Goal: Task Accomplishment & Management: Use online tool/utility

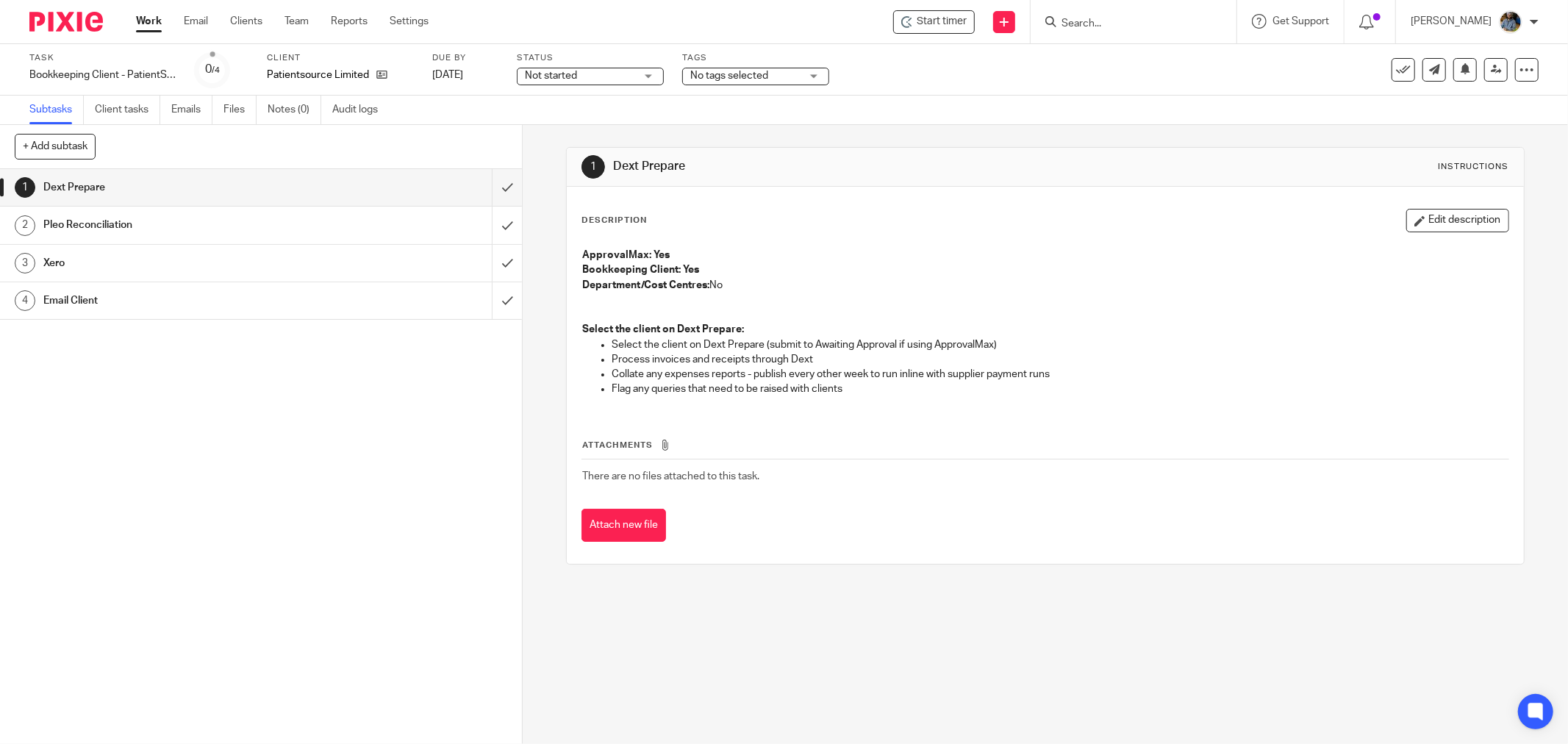
click at [882, 163] on h1 "Dext Prepare" at bounding box center [845, 167] width 464 height 16
click at [1395, 63] on icon at bounding box center [1403, 70] width 15 height 15
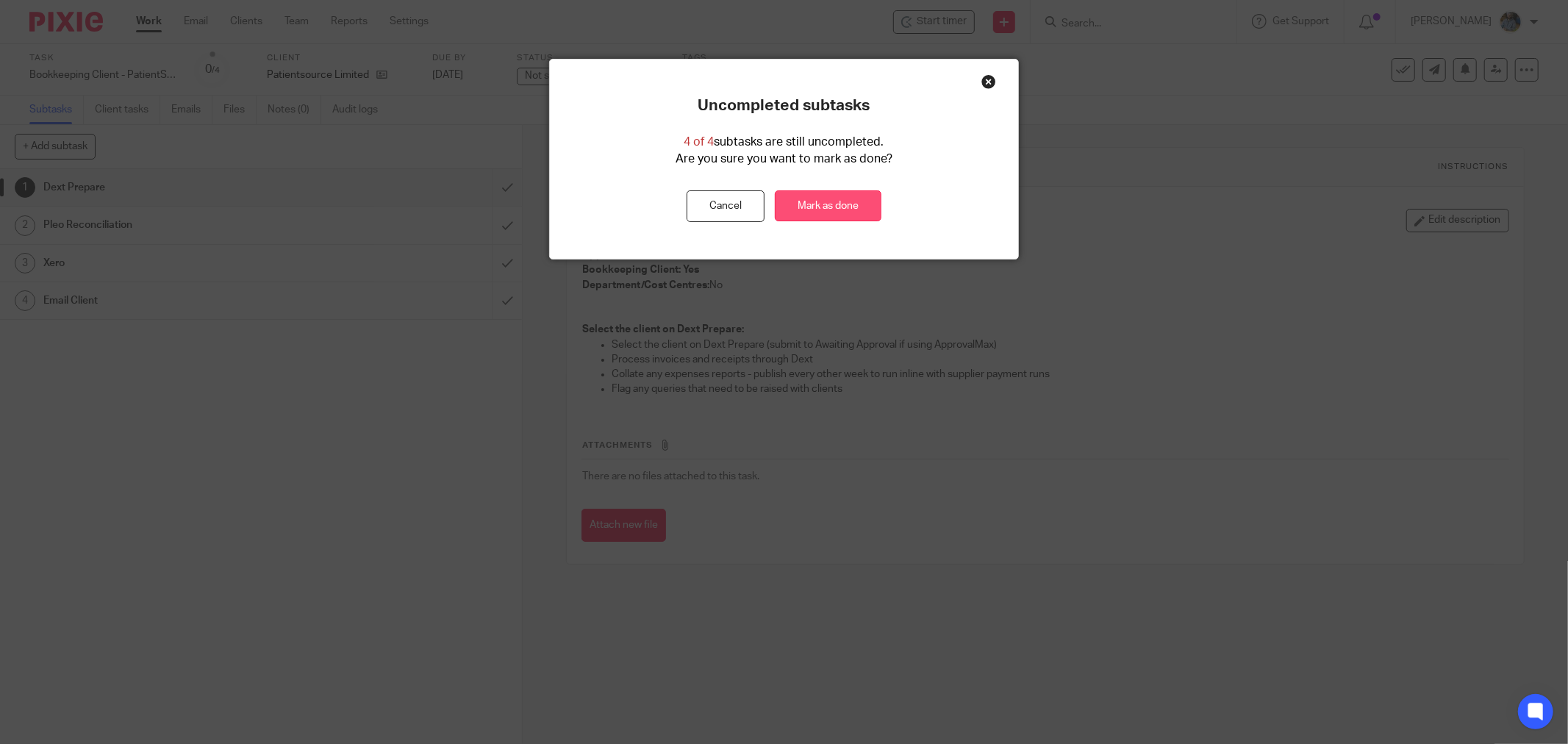
click at [843, 195] on link "Mark as done" at bounding box center [828, 207] width 107 height 32
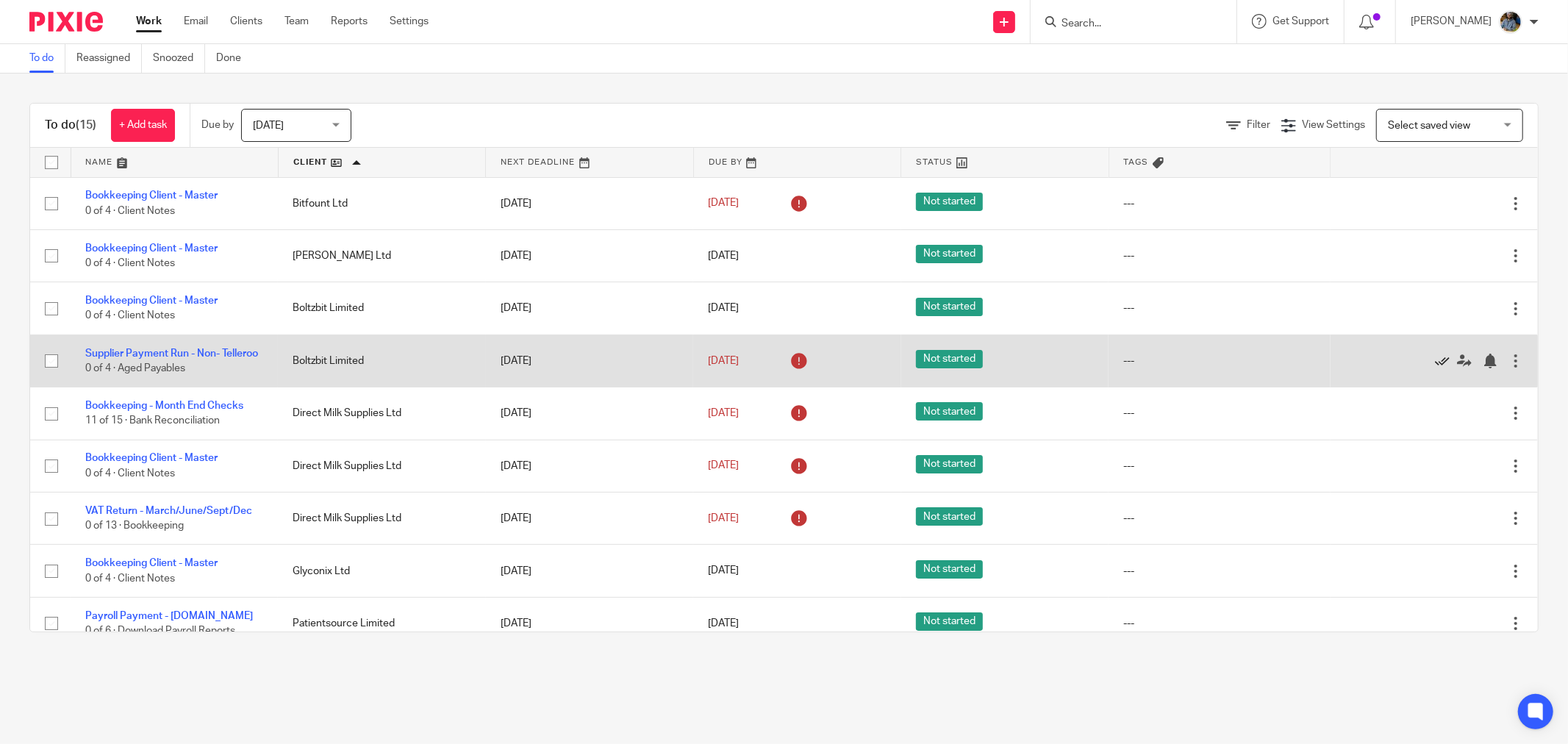
click at [1435, 366] on icon at bounding box center [1442, 361] width 15 height 15
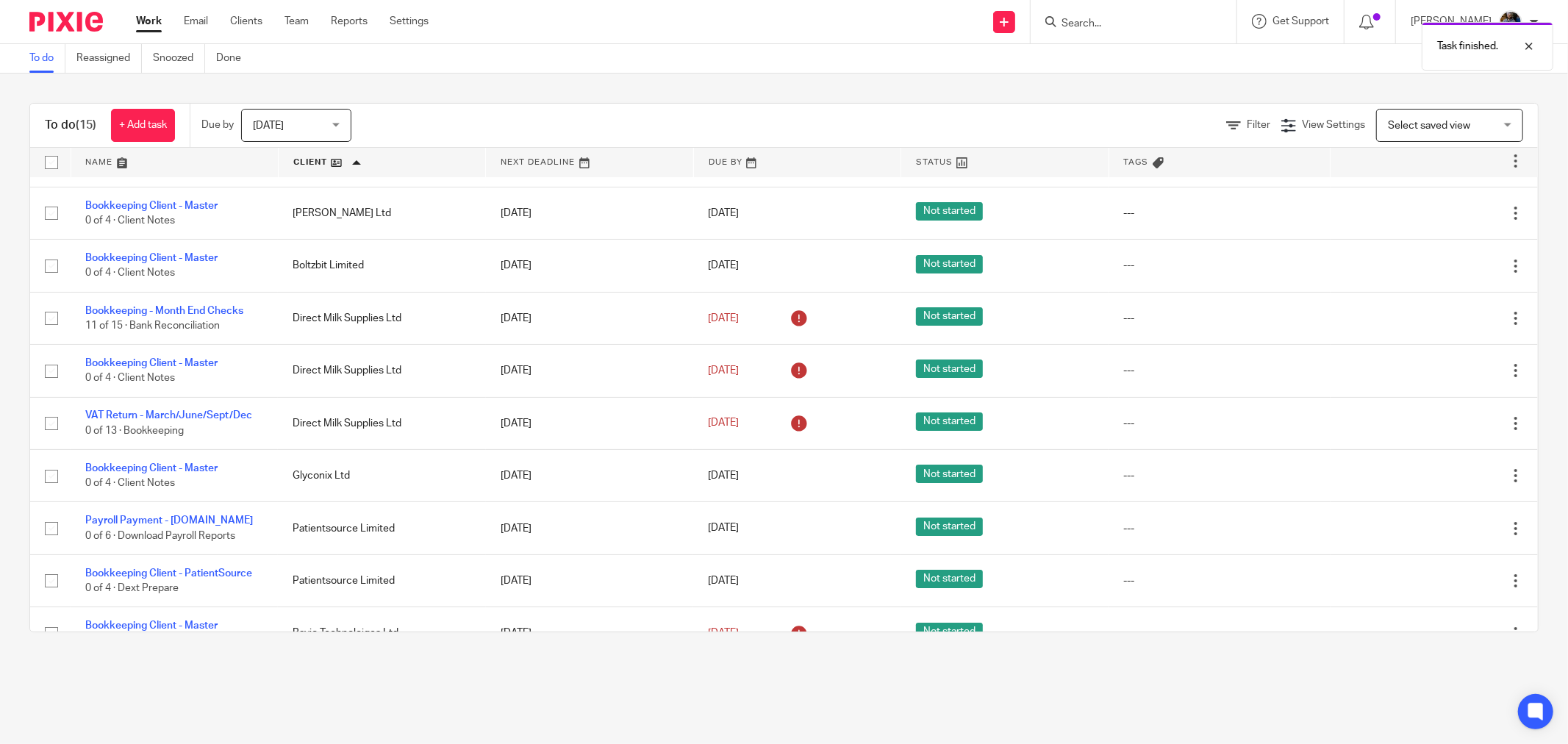
scroll to position [82, 0]
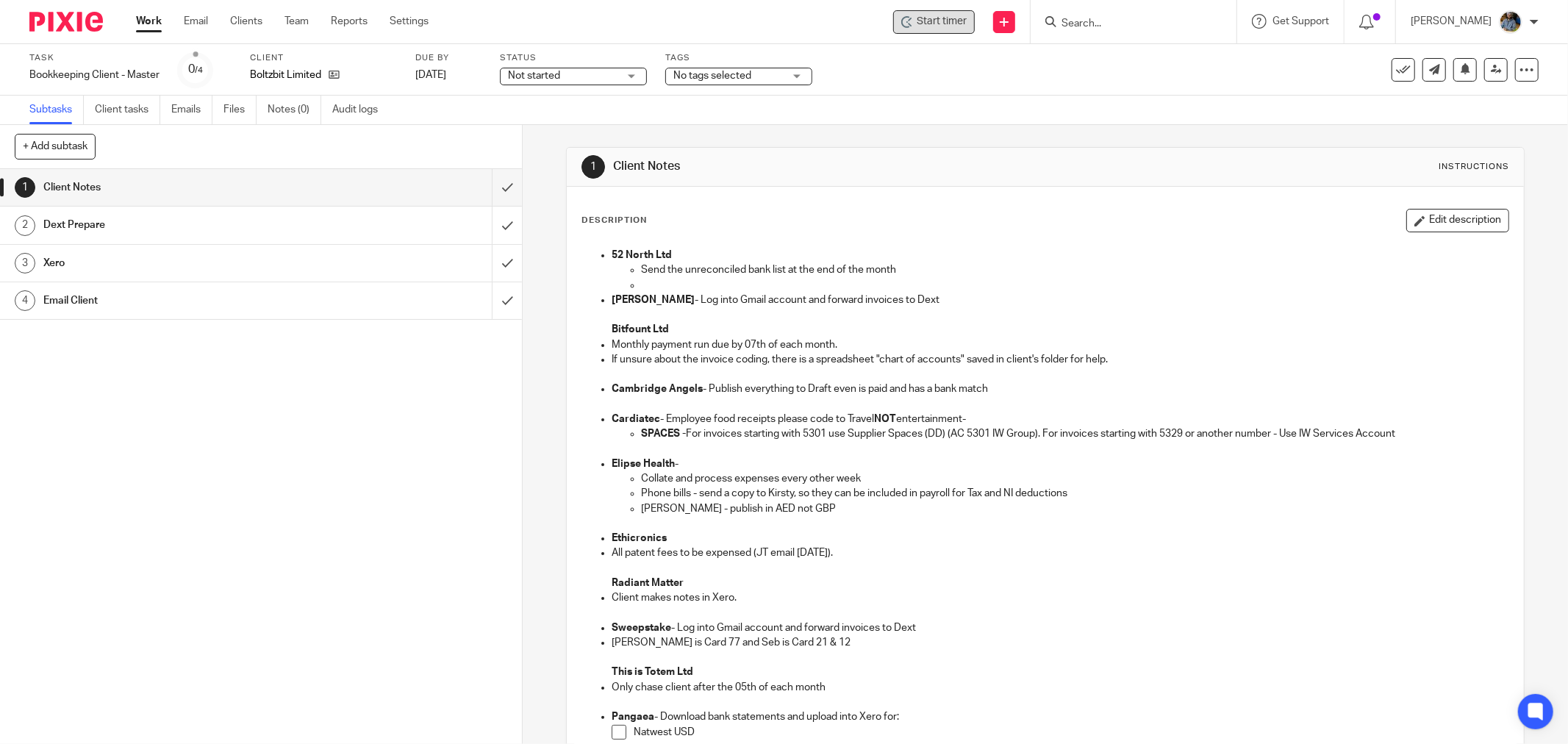
click at [924, 21] on span "Start timer" at bounding box center [941, 22] width 50 height 16
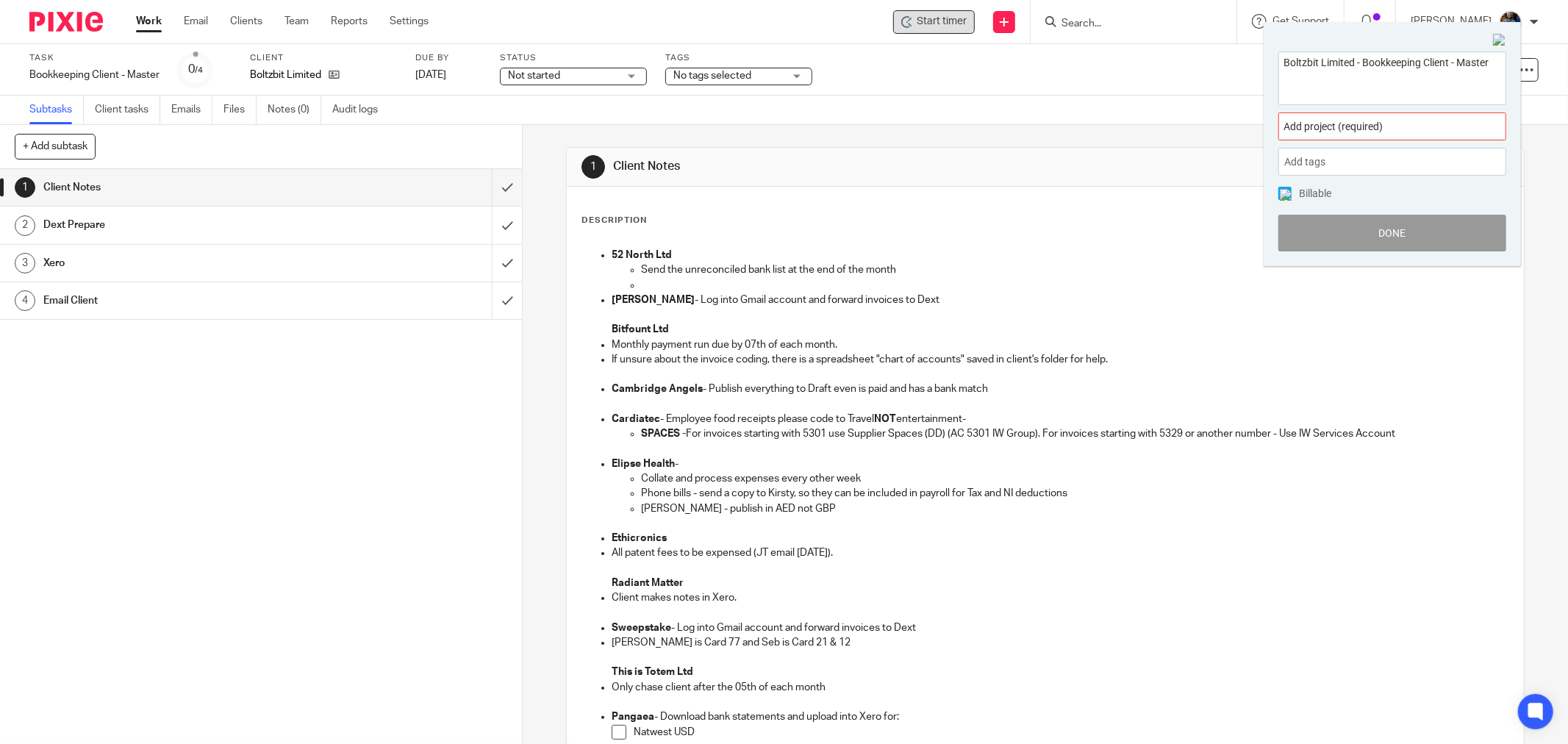
click at [1390, 123] on span "Add project (required) :" at bounding box center [1376, 127] width 185 height 16
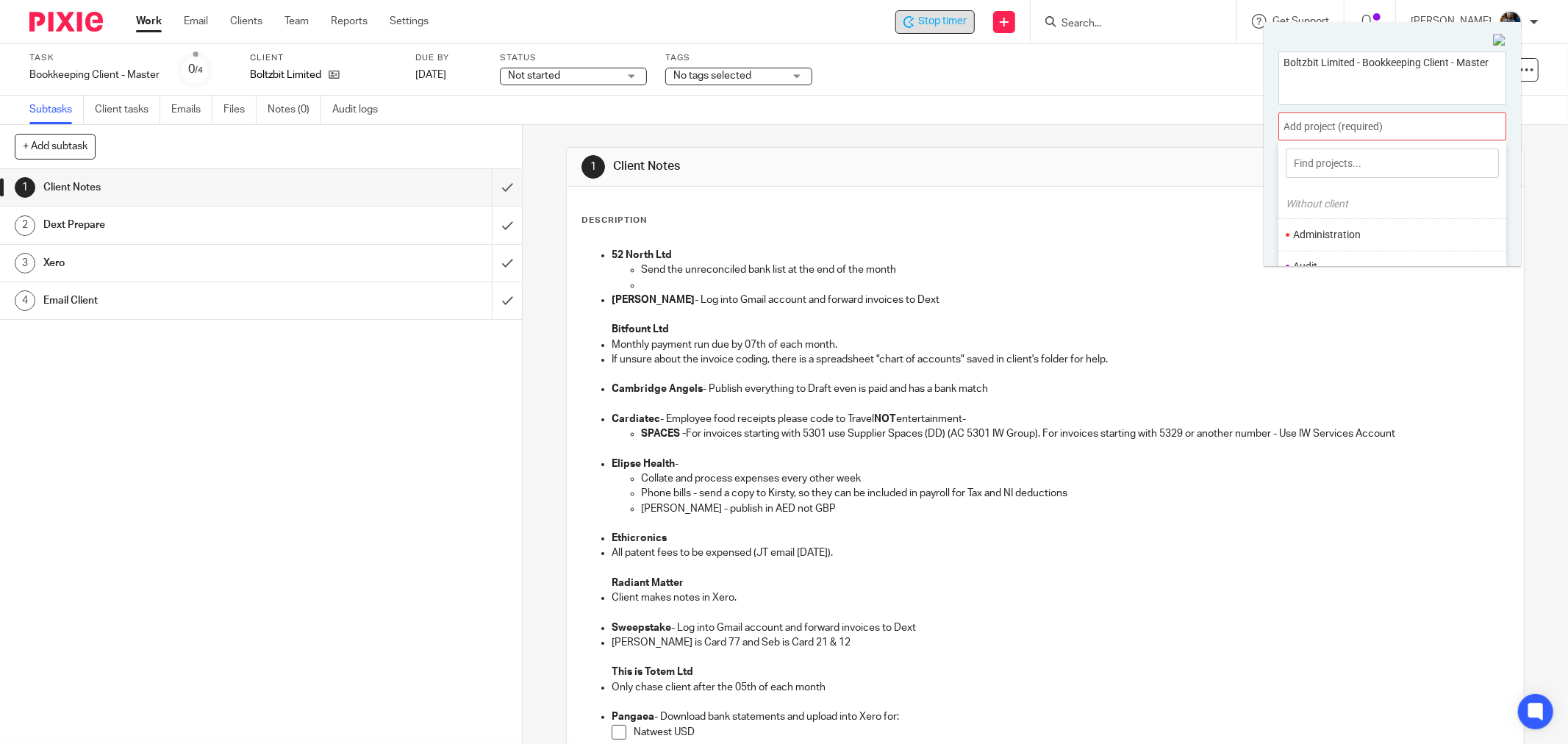
scroll to position [82, 0]
click at [1327, 211] on li "Bookkeeping" at bounding box center [1388, 218] width 192 height 16
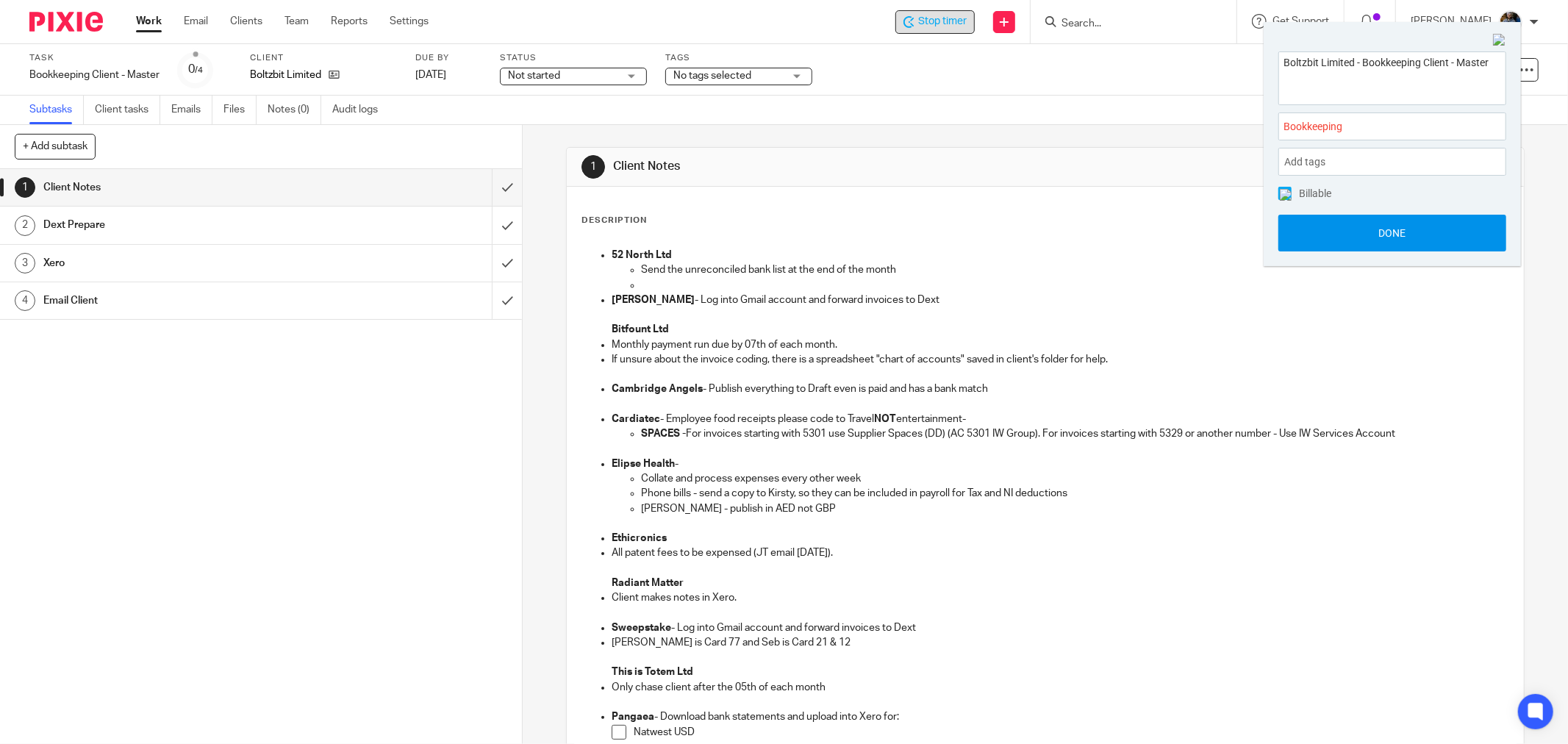
click at [1405, 228] on button "Done" at bounding box center [1392, 233] width 228 height 36
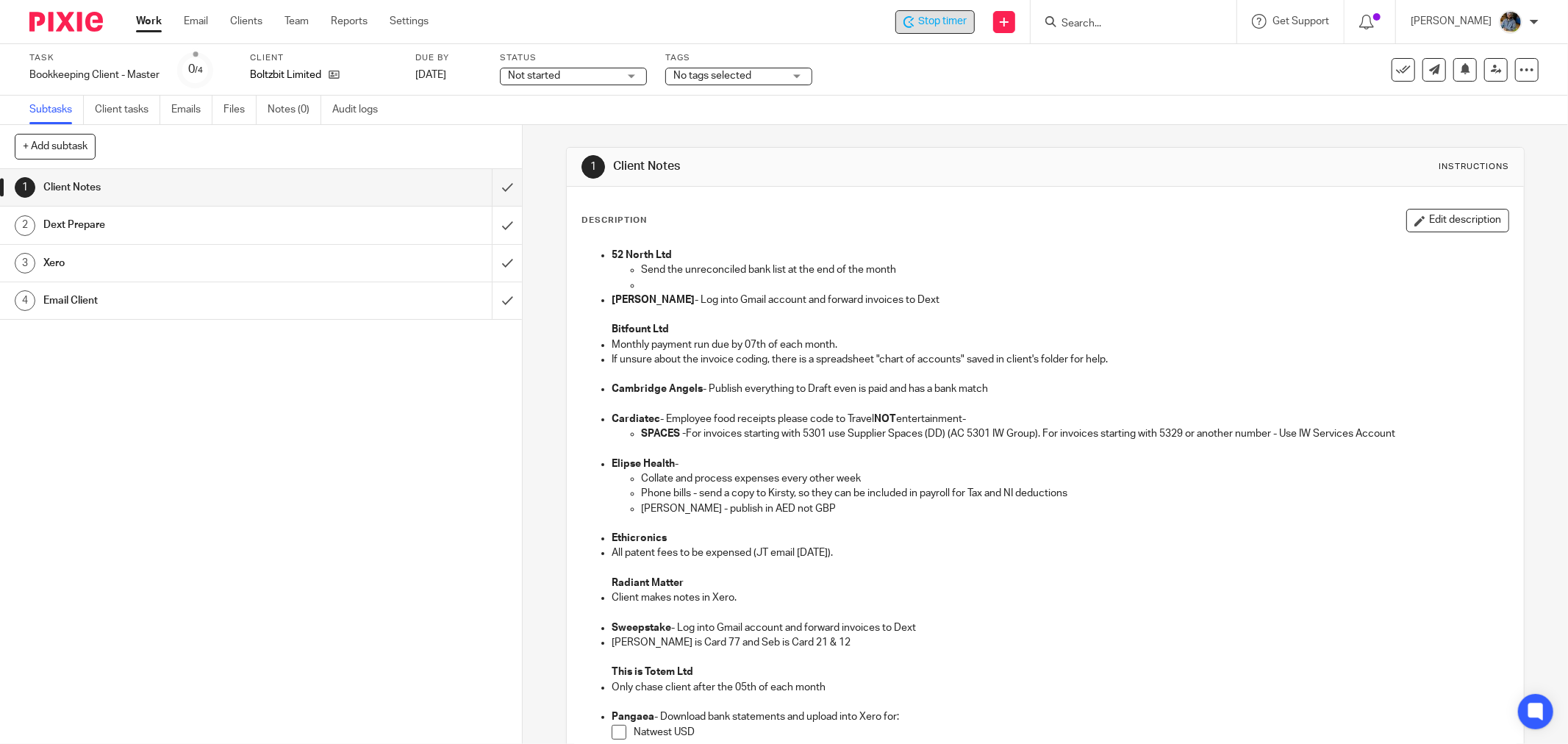
click at [968, 182] on div "1 Client Notes Instructions Description Edit description 52 North Ltd Send the …" at bounding box center [1045, 616] width 959 height 938
click at [937, 195] on div "Description Edit description 52 North Ltd Send the unreconciled bank list at th…" at bounding box center [1045, 636] width 957 height 898
click at [742, 123] on div "Subtasks Client tasks Emails Files Notes (0) Audit logs" at bounding box center [784, 110] width 1568 height 29
